Goal: Task Accomplishment & Management: Use online tool/utility

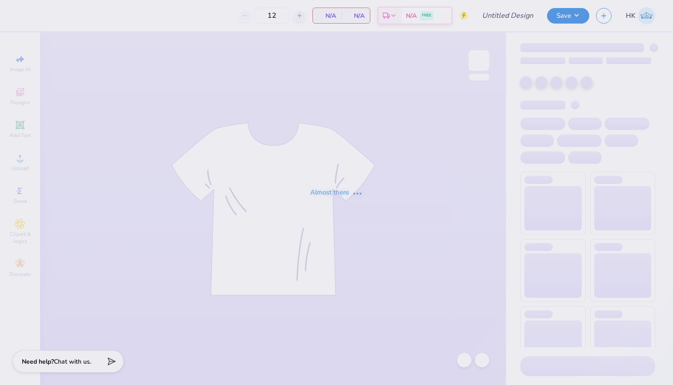
type input "SAA T-Shirt 1"
type input "40"
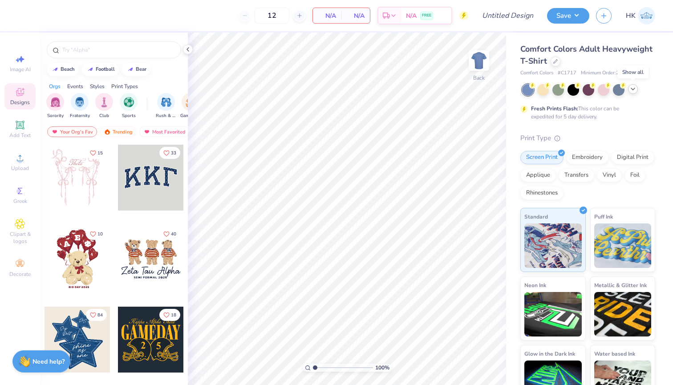
click at [633, 87] on icon at bounding box center [633, 88] width 7 height 7
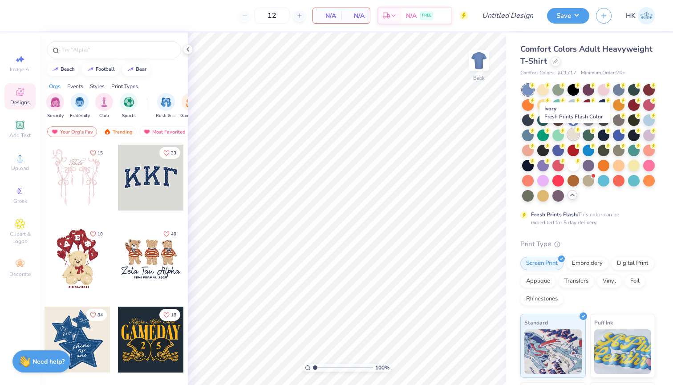
click at [574, 130] on div at bounding box center [574, 135] width 12 height 12
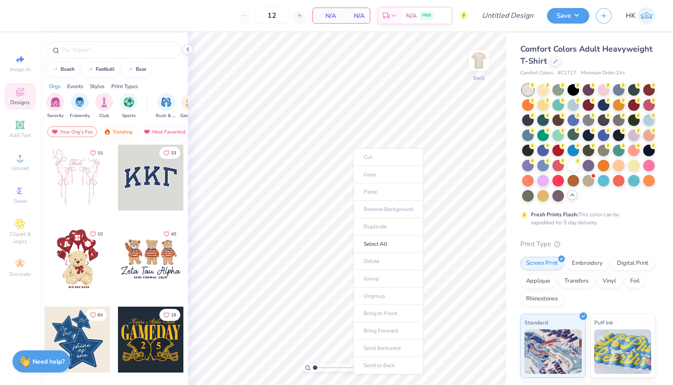
click at [371, 189] on ul "Cut Copy Paste Remove Background Duplicate Select All Delete Group Ungroup Brin…" at bounding box center [389, 261] width 70 height 226
click at [365, 196] on ul "Cut Copy Paste Remove Background Duplicate Select All Delete Group Ungroup Brin…" at bounding box center [380, 265] width 70 height 226
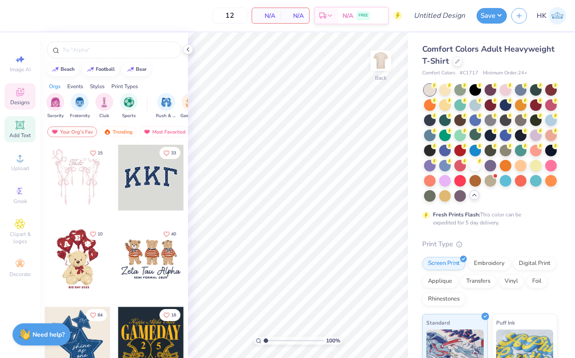
click at [23, 130] on icon at bounding box center [20, 125] width 11 height 11
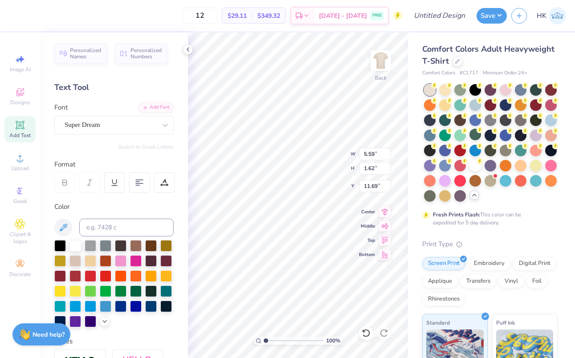
paste textarea "[GEOGRAPHIC_DATA][US_STATE]"
type textarea "TEXT"
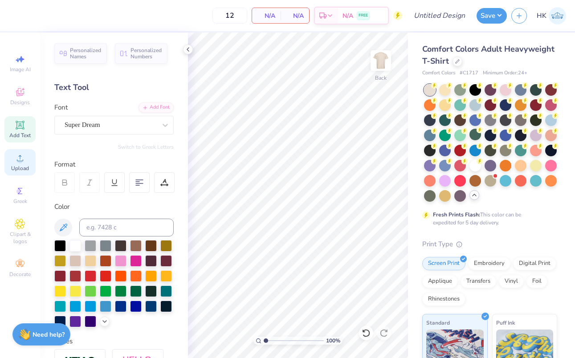
click at [21, 165] on span "Upload" at bounding box center [20, 168] width 18 height 7
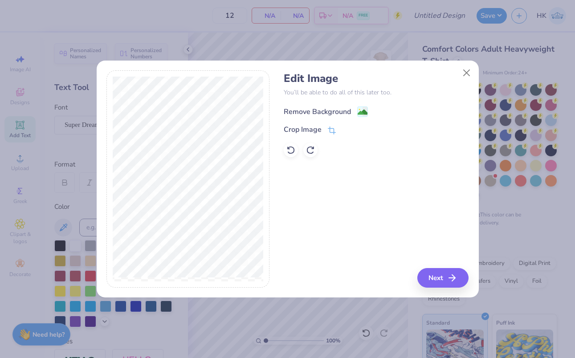
click at [356, 111] on div "Remove Background" at bounding box center [326, 111] width 84 height 11
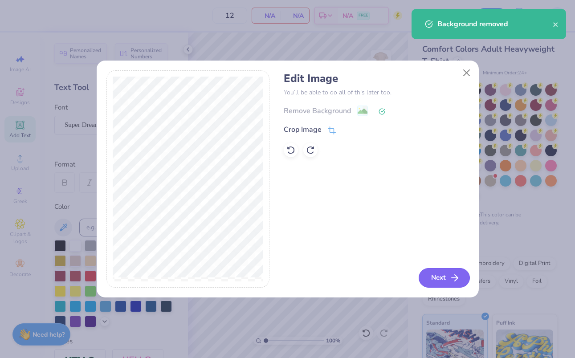
click at [443, 278] on button "Next" at bounding box center [444, 278] width 51 height 20
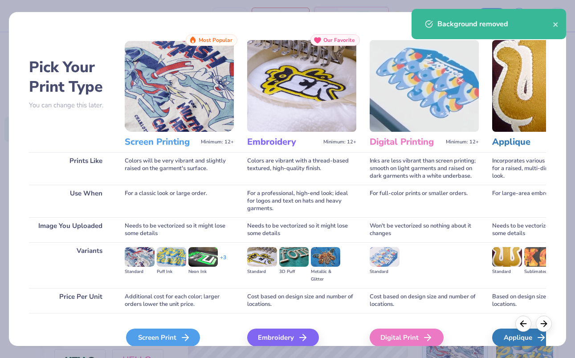
click at [162, 333] on div "Screen Print" at bounding box center [163, 338] width 74 height 18
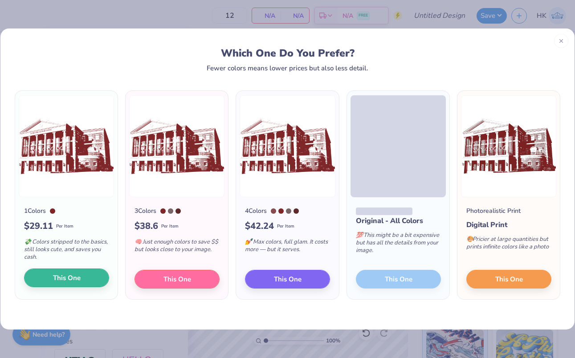
click at [79, 275] on span "This One" at bounding box center [67, 278] width 28 height 10
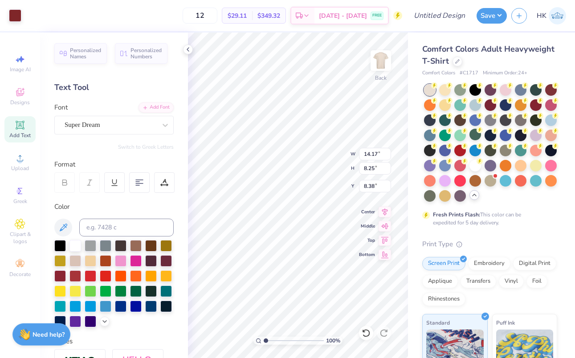
type input "8.98"
type input "5.23"
type input "5.15"
type input "9.76"
type input "5.68"
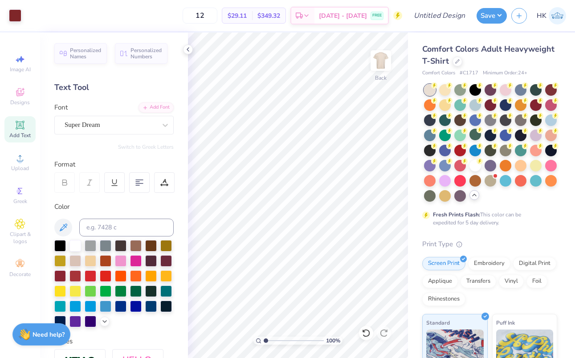
click at [22, 130] on icon at bounding box center [20, 125] width 11 height 11
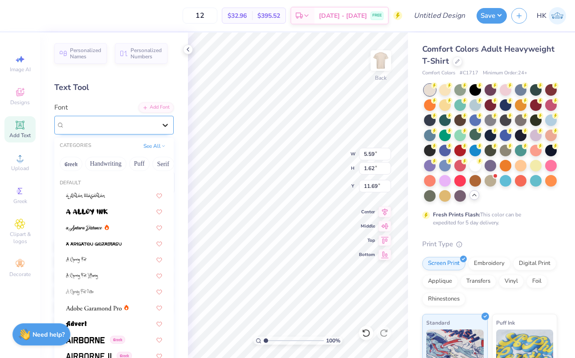
click at [163, 125] on icon at bounding box center [165, 125] width 5 height 3
click at [100, 247] on img at bounding box center [94, 244] width 56 height 6
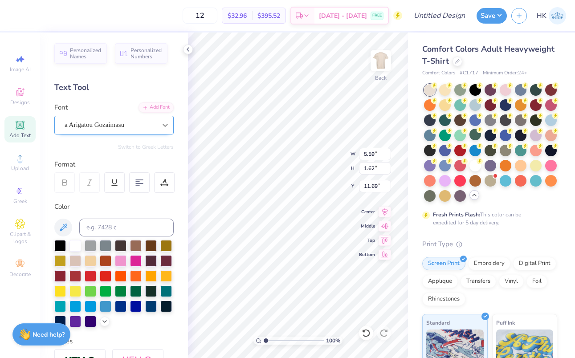
click at [166, 121] on icon at bounding box center [165, 125] width 9 height 9
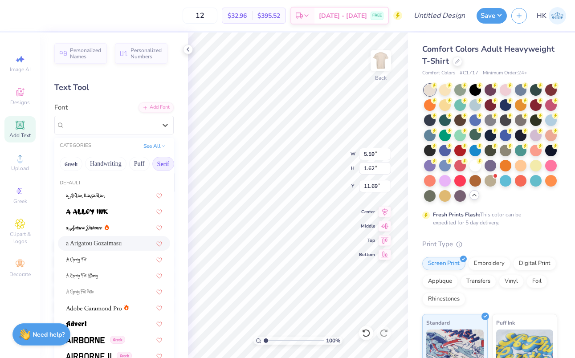
click at [160, 167] on button "Serif" at bounding box center [163, 164] width 22 height 14
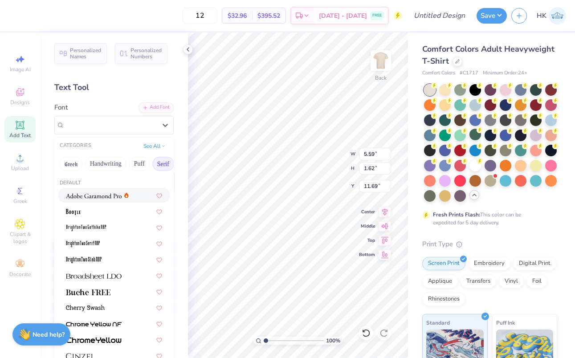
click at [133, 198] on div at bounding box center [114, 195] width 96 height 9
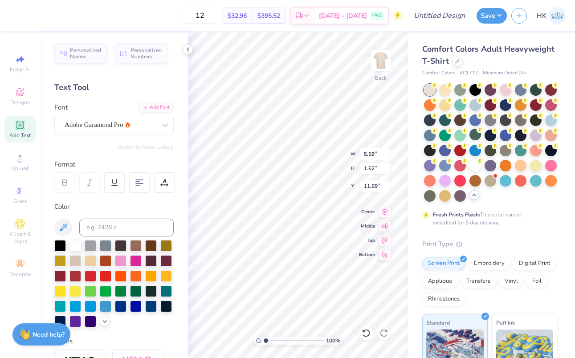
scroll to position [0, 6]
type textarea "[GEOGRAPHIC_DATA][US_STATE]"
type input "10.24"
type input "0.44"
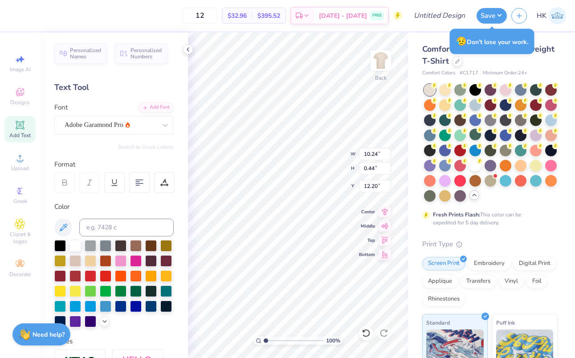
type input "3.75"
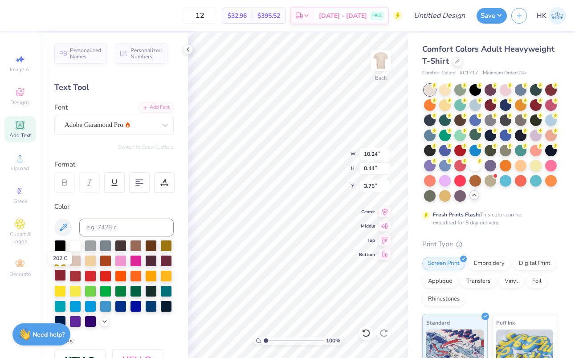
click at [63, 276] on div at bounding box center [60, 275] width 12 height 12
type input "12.28"
type textarea "W"
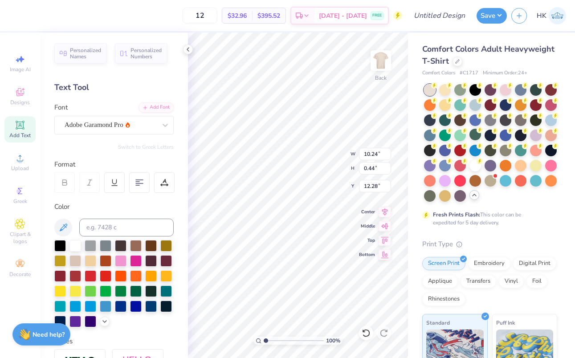
type textarea "STUDENT ALUMNI AMBASSADORS"
type input "9.31"
type input "0.40"
type input "10.01"
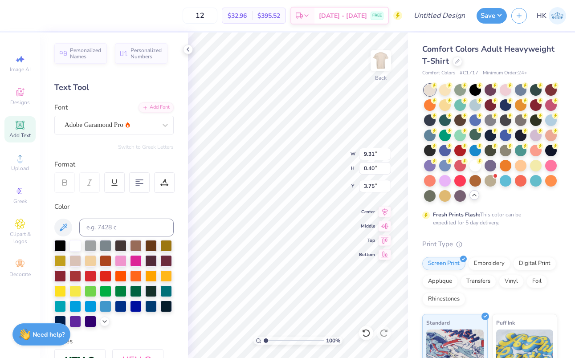
type input "0.44"
type input "12.28"
type input "9.31"
type input "0.40"
type input "4.41"
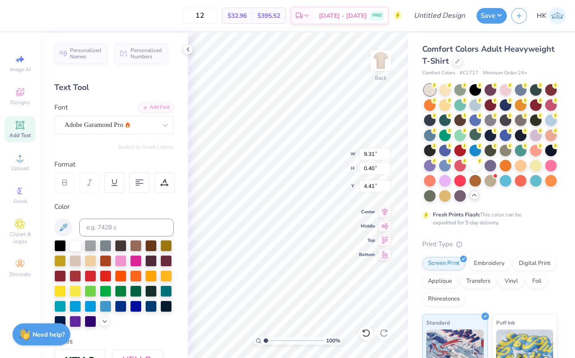
type input "9.75"
type input "0.42"
type input "4.37"
type input "10.01"
type input "0.44"
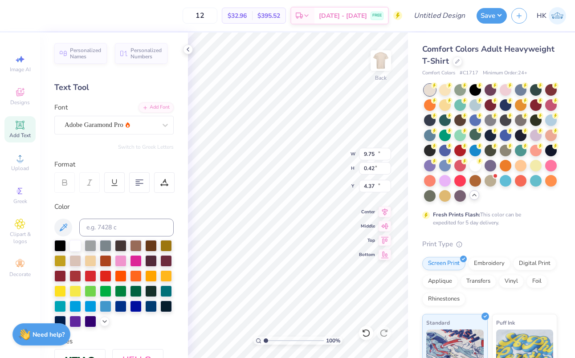
type input "12.28"
type input "11.40"
type textarea "W"
type textarea "STUDENT ALUMNI AMBASSADORS"
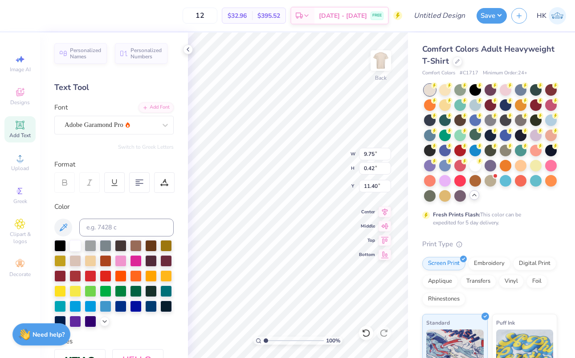
scroll to position [0, 7]
type input "10.03"
type input "0.43"
type input "11.40"
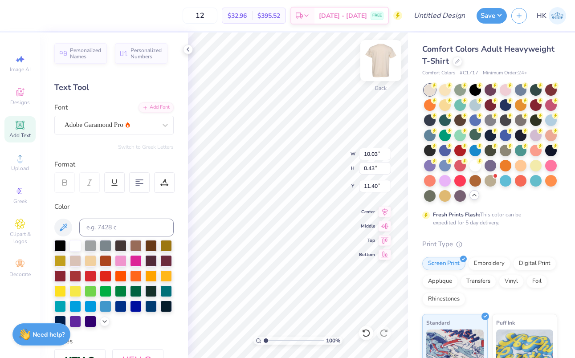
type textarea "W"
type textarea "STUDENT ALUMNI AMBASSADORS"
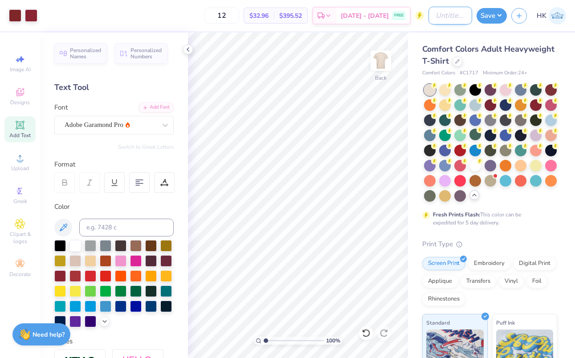
click at [460, 15] on input "Design Title" at bounding box center [450, 16] width 44 height 18
type input "SAA Building T-Shirt"
click at [497, 12] on button "Save" at bounding box center [491, 15] width 30 height 16
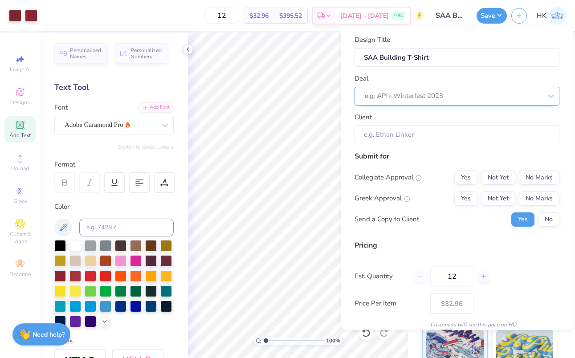
click at [434, 97] on div "e.g. APhi Winterfest 2023" at bounding box center [453, 96] width 177 height 10
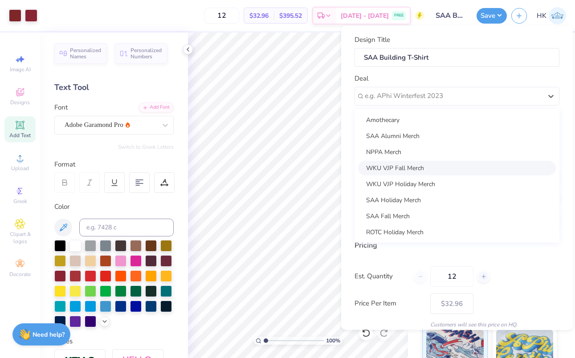
scroll to position [65, 0]
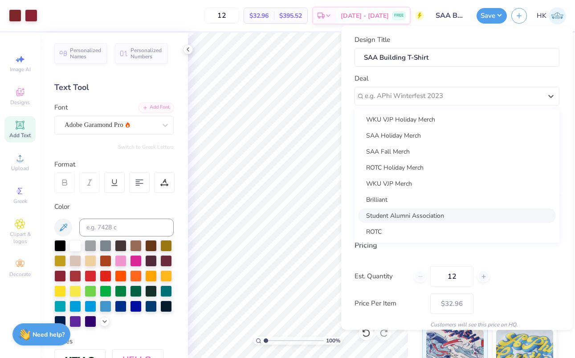
click at [407, 213] on div "Student Alumni Association" at bounding box center [457, 215] width 198 height 15
type input "Lauren Howe"
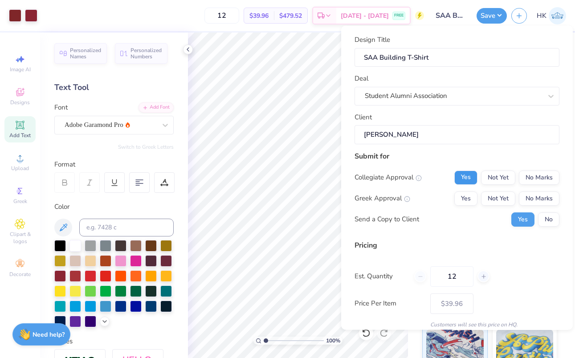
click at [474, 177] on button "Yes" at bounding box center [465, 177] width 23 height 14
click at [539, 198] on button "No Marks" at bounding box center [539, 198] width 41 height 14
type input "$39.96"
click at [482, 274] on icon at bounding box center [483, 276] width 6 height 6
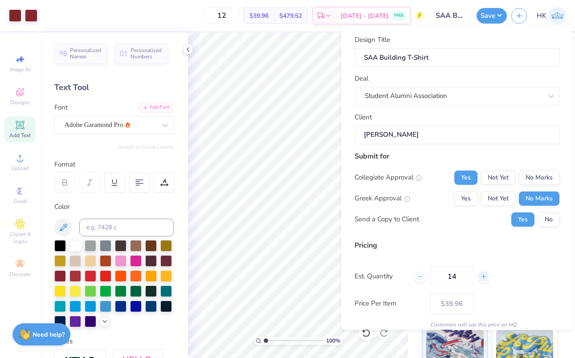
click at [482, 274] on icon at bounding box center [483, 276] width 6 height 6
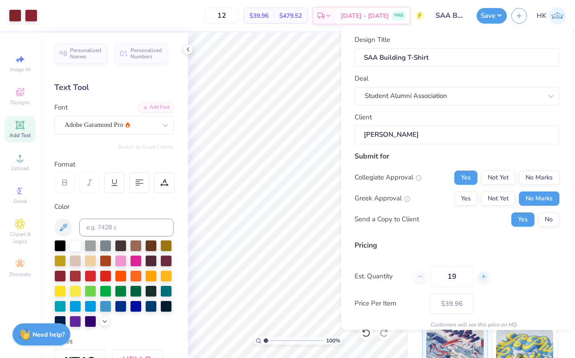
click at [482, 274] on icon at bounding box center [483, 276] width 6 height 6
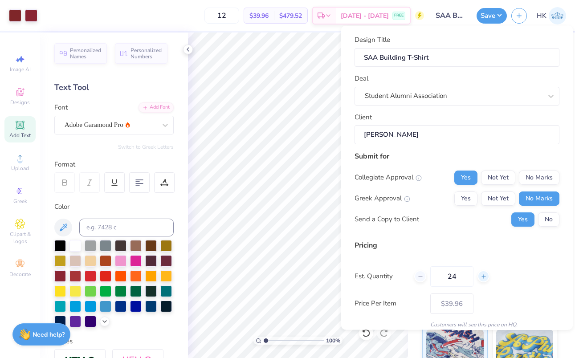
click at [482, 274] on icon at bounding box center [483, 276] width 6 height 6
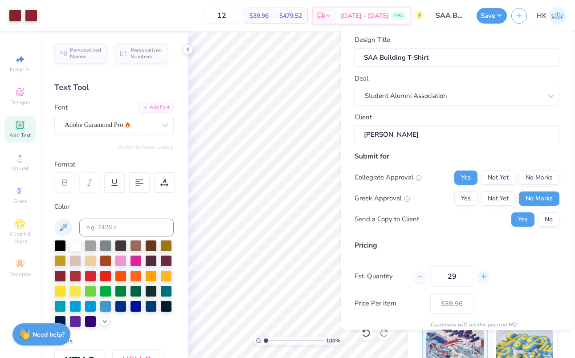
click at [482, 274] on icon at bounding box center [483, 276] width 6 height 6
type input "31"
type input "$25.16"
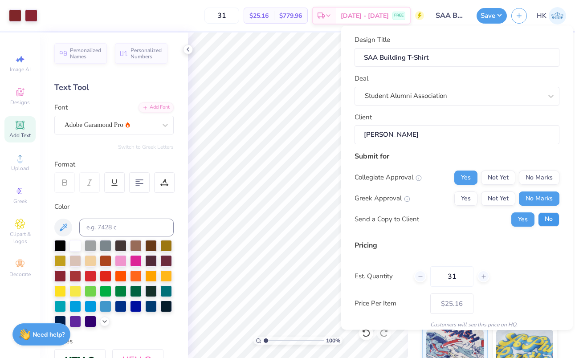
click at [551, 219] on button "No" at bounding box center [548, 219] width 21 height 14
click at [483, 275] on icon at bounding box center [483, 276] width 6 height 6
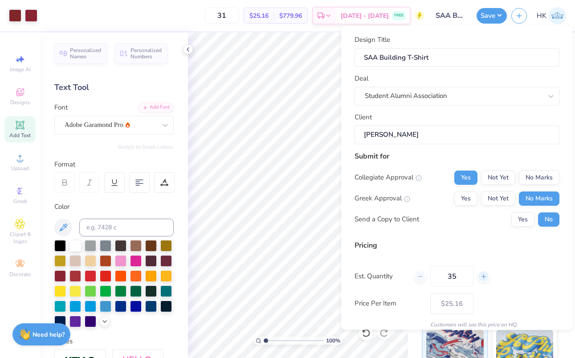
click at [483, 275] on icon at bounding box center [483, 276] width 6 height 6
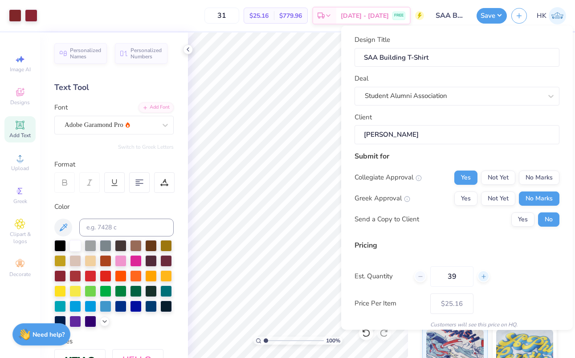
type input "40"
type input "$24.05"
click at [496, 17] on button "Save" at bounding box center [491, 15] width 30 height 16
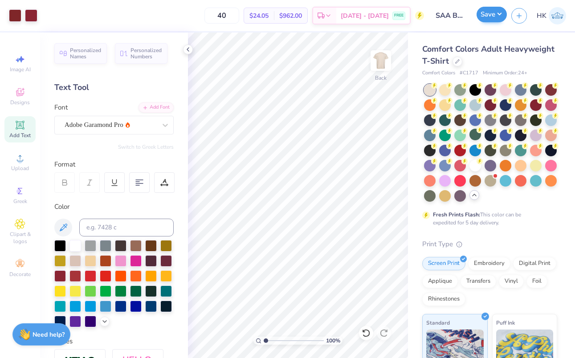
click at [488, 12] on button "Save" at bounding box center [491, 15] width 30 height 16
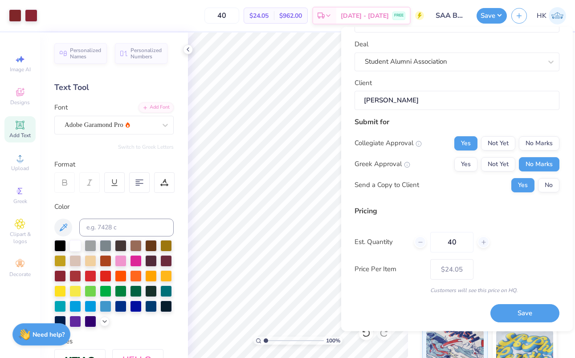
scroll to position [35, 0]
click at [524, 316] on button "Save" at bounding box center [524, 314] width 69 height 18
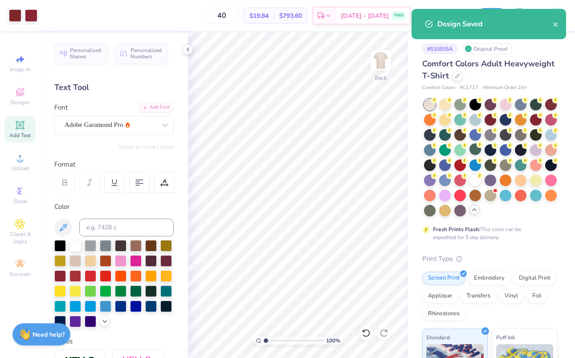
type input "$24.05"
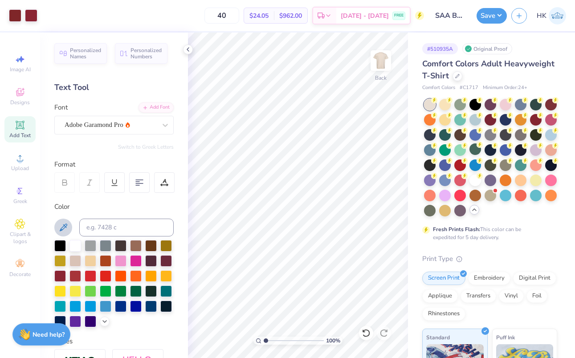
click at [64, 224] on icon at bounding box center [64, 227] width 8 height 8
click at [63, 228] on icon at bounding box center [64, 227] width 8 height 8
type input "10.03"
type input "0.43"
type input "3.57"
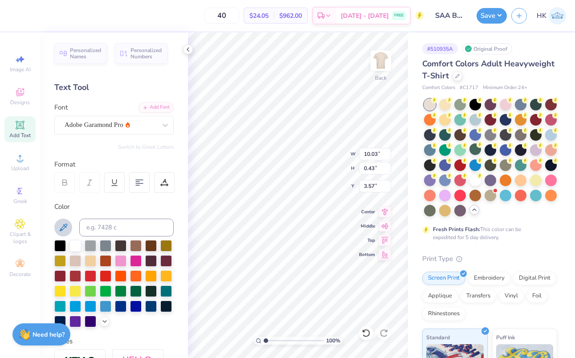
click at [63, 227] on icon at bounding box center [63, 227] width 11 height 11
click at [64, 227] on icon at bounding box center [63, 227] width 11 height 11
click at [488, 15] on button "Save" at bounding box center [491, 15] width 30 height 16
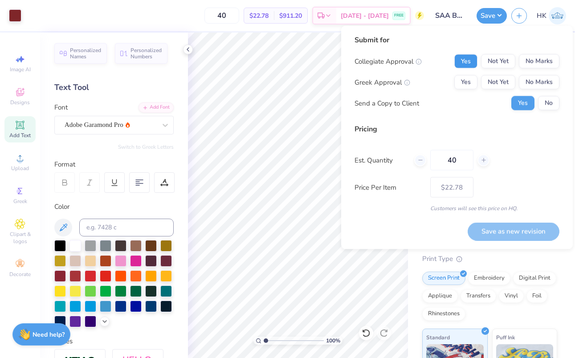
click at [464, 61] on button "Yes" at bounding box center [465, 61] width 23 height 14
click at [539, 80] on button "No Marks" at bounding box center [539, 82] width 41 height 14
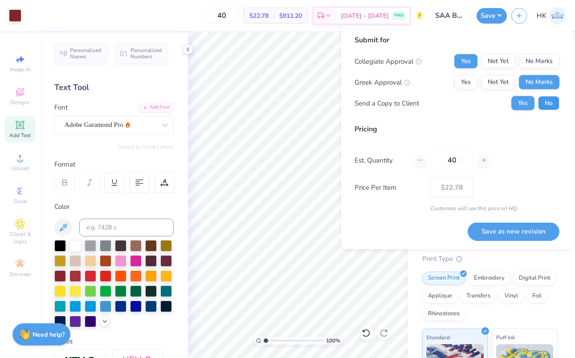
click at [548, 101] on button "No" at bounding box center [548, 103] width 21 height 14
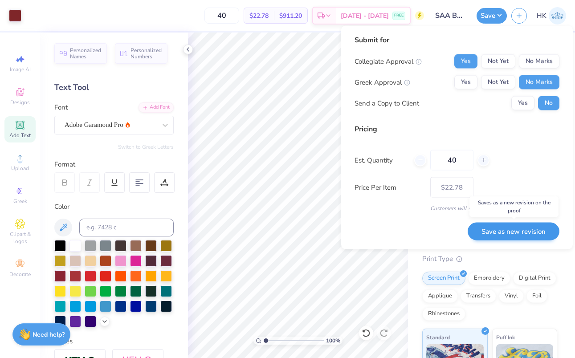
click at [489, 231] on button "Save as new revision" at bounding box center [513, 231] width 92 height 18
type input "$22.78"
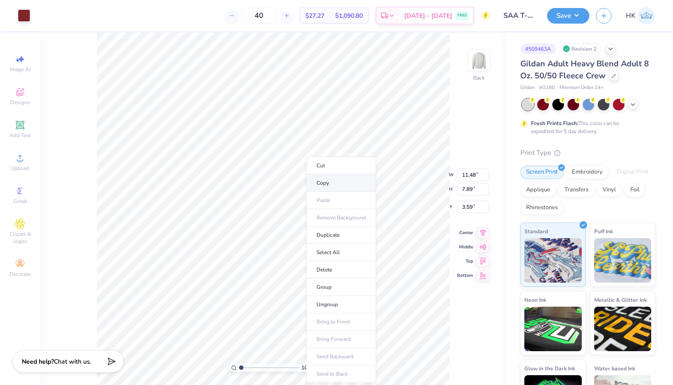
click at [325, 184] on li "Copy" at bounding box center [341, 183] width 70 height 17
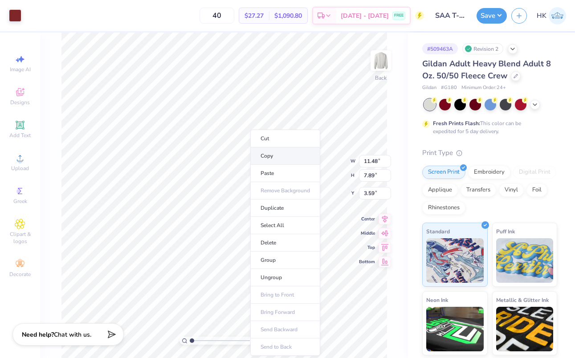
click at [272, 154] on li "Copy" at bounding box center [285, 155] width 70 height 17
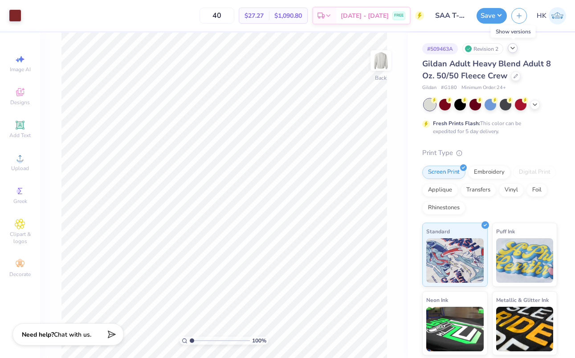
click at [514, 48] on icon at bounding box center [512, 48] width 7 height 7
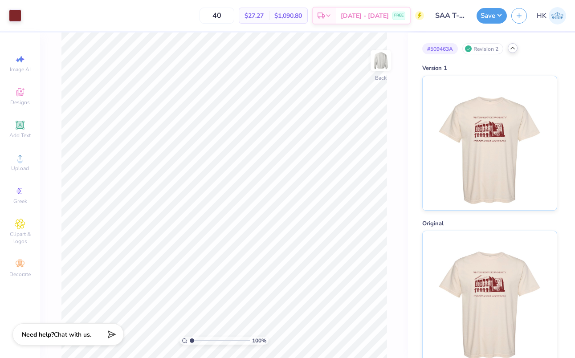
click at [513, 46] on icon at bounding box center [512, 48] width 7 height 7
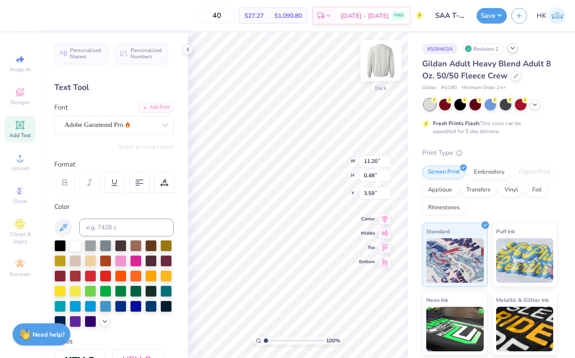
scroll to position [0, 0]
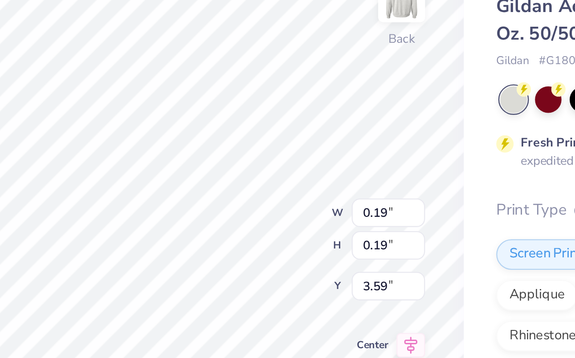
type input "0.83"
type input "0.19"
